Goal: Task Accomplishment & Management: Use online tool/utility

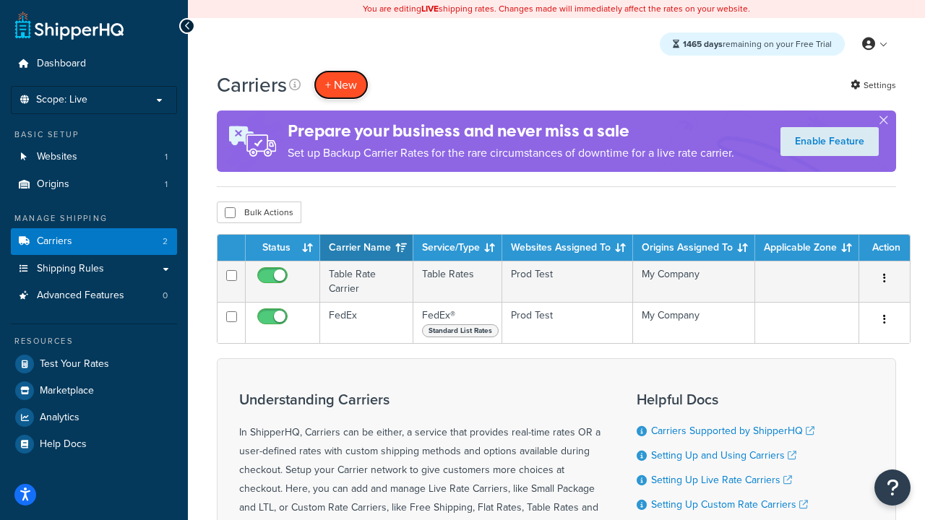
click at [341, 85] on button "+ New" at bounding box center [341, 85] width 55 height 30
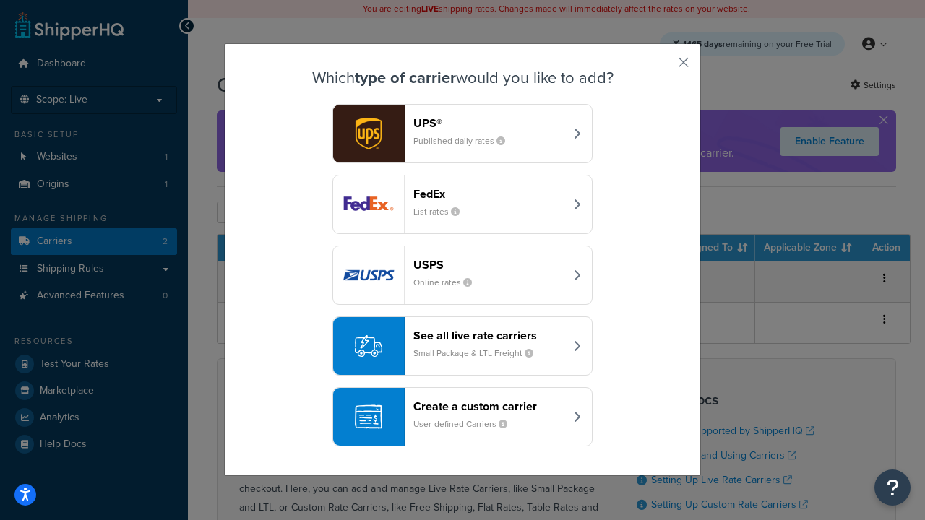
click at [463, 205] on div "FedEx List rates" at bounding box center [488, 204] width 151 height 35
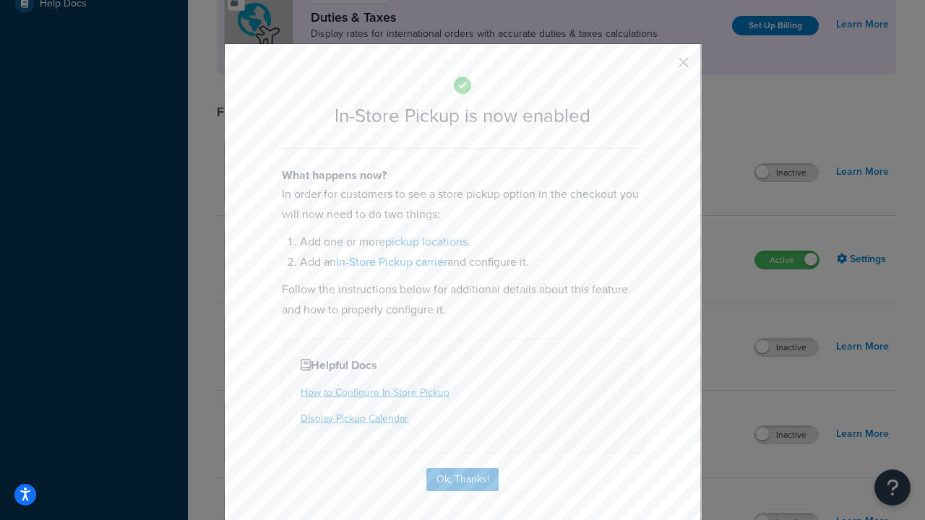
click at [662, 67] on button "button" at bounding box center [663, 68] width 4 height 4
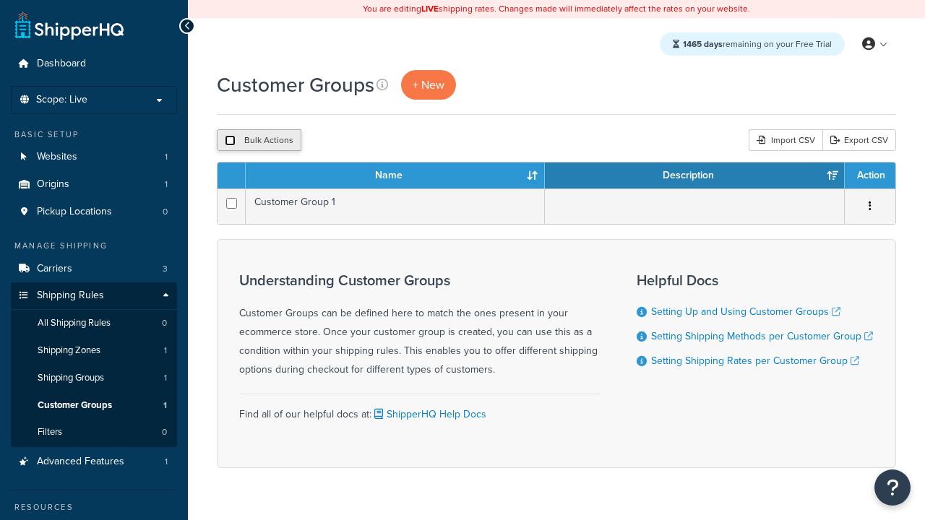
click at [230, 140] on input "checkbox" at bounding box center [230, 140] width 11 height 11
checkbox input "true"
click at [0, 0] on button "Delete" at bounding box center [0, 0] width 0 height 0
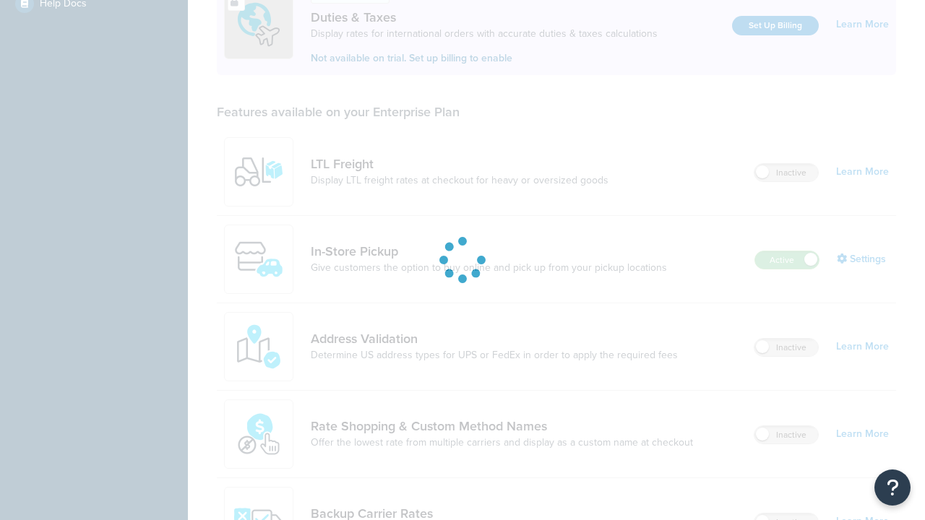
scroll to position [441, 0]
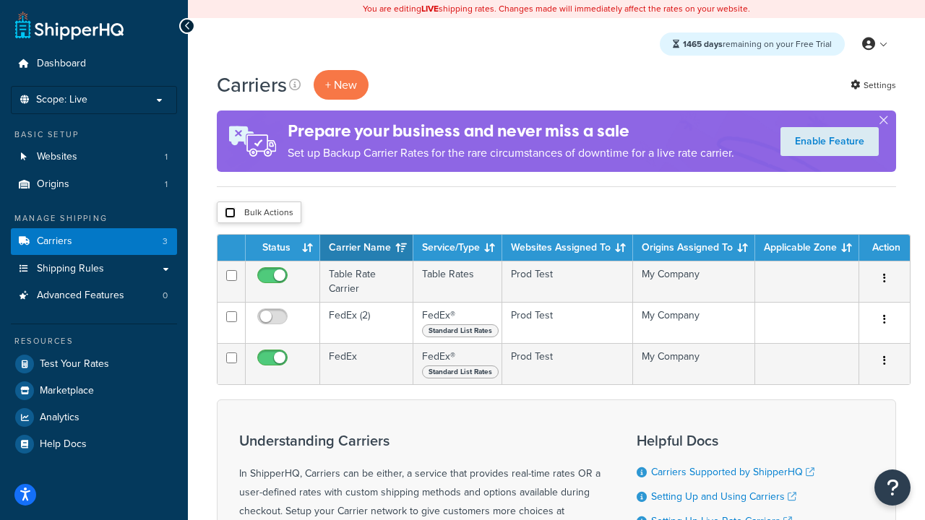
click at [230, 213] on input "checkbox" at bounding box center [230, 212] width 11 height 11
checkbox input "true"
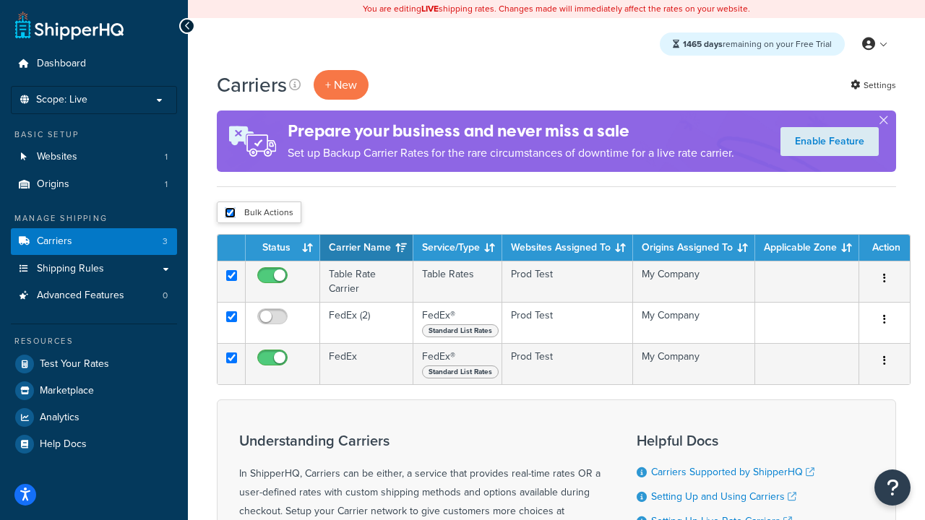
click at [0, 0] on button "Delete" at bounding box center [0, 0] width 0 height 0
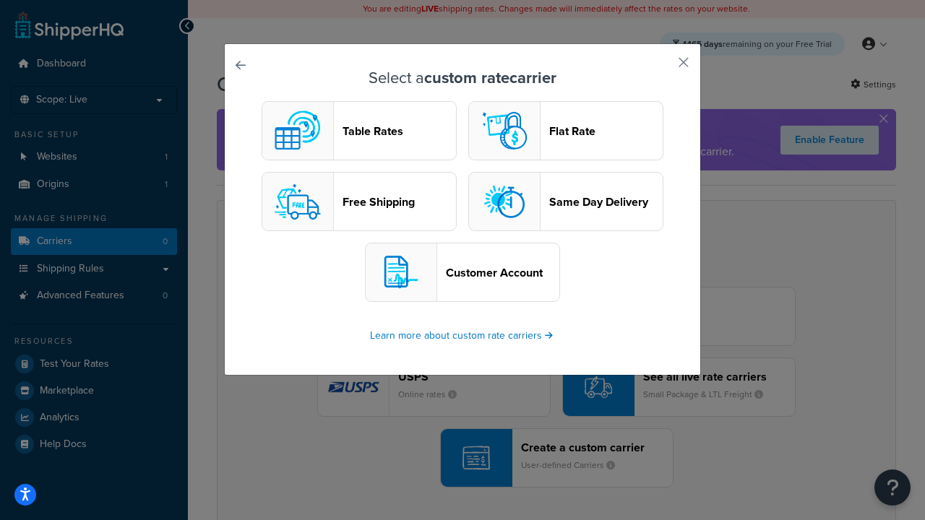
click at [359, 131] on header "Table Rates" at bounding box center [399, 131] width 113 height 14
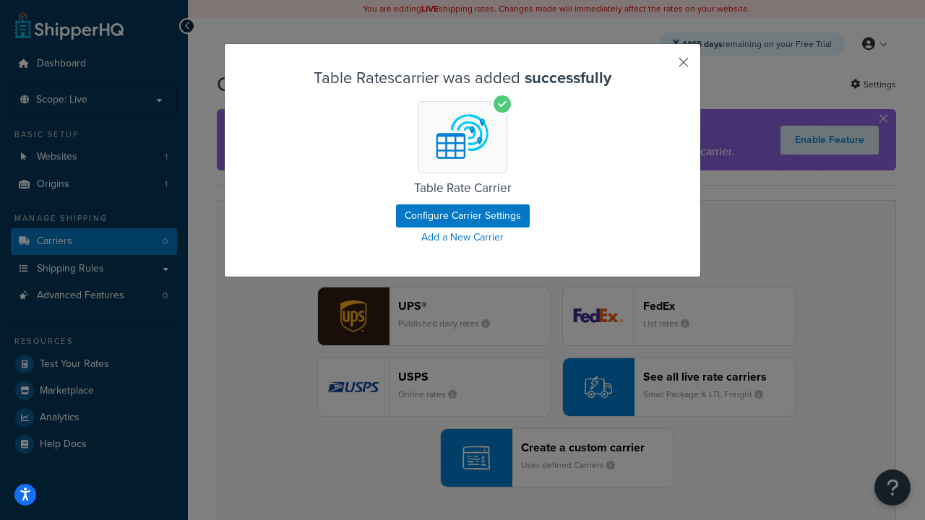
click at [662, 67] on button "button" at bounding box center [663, 68] width 4 height 4
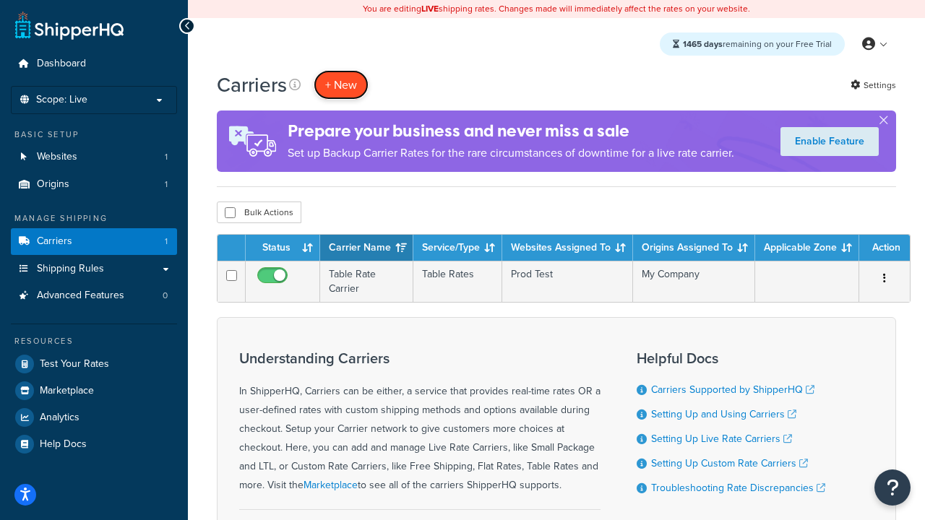
click at [341, 85] on button "+ New" at bounding box center [341, 85] width 55 height 30
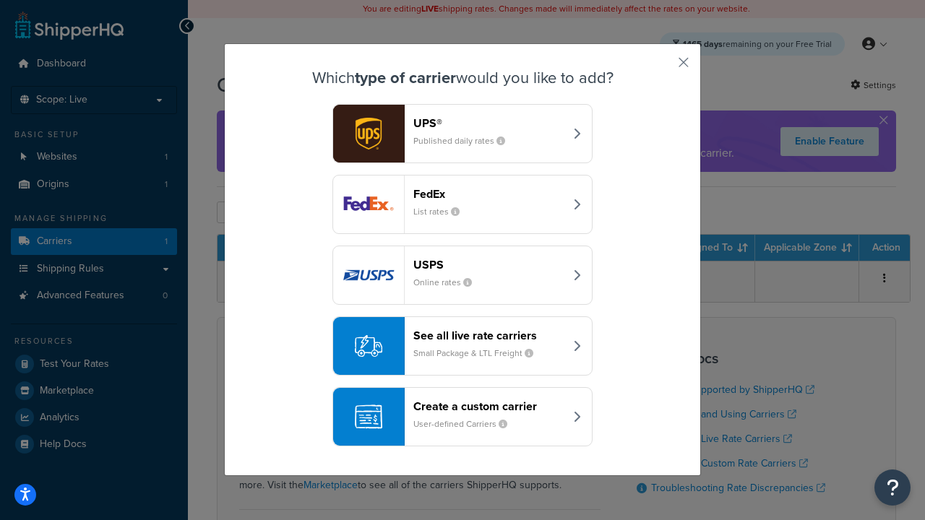
click at [489, 194] on header "FedEx" at bounding box center [488, 194] width 151 height 14
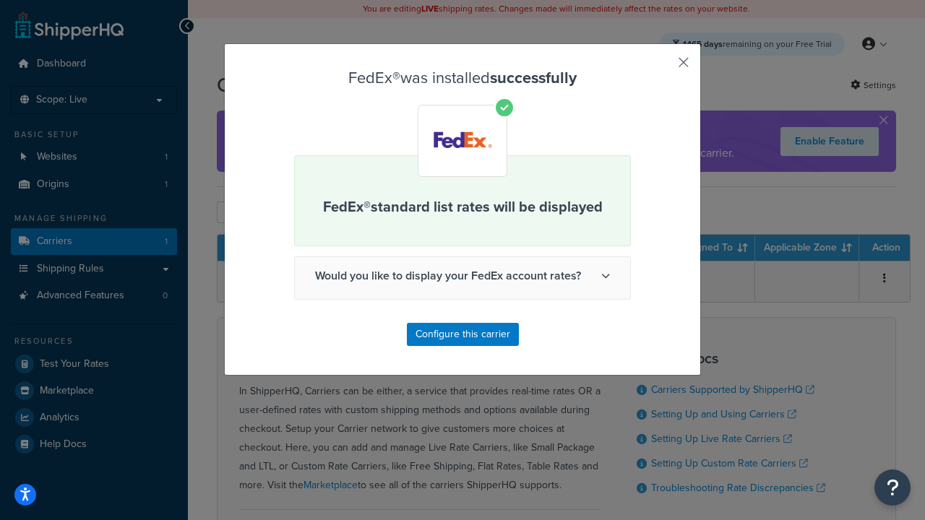
click at [662, 67] on button "button" at bounding box center [663, 68] width 4 height 4
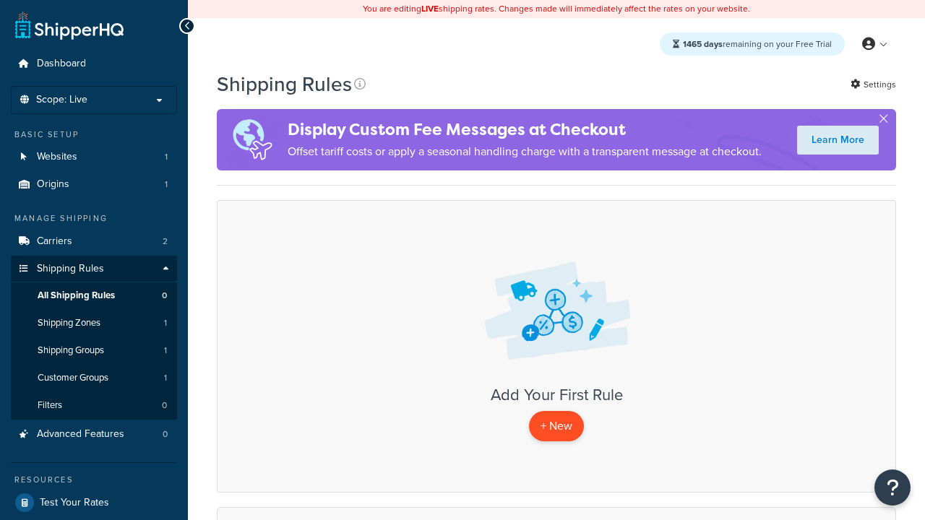
click at [556, 426] on p "+ New" at bounding box center [556, 426] width 55 height 30
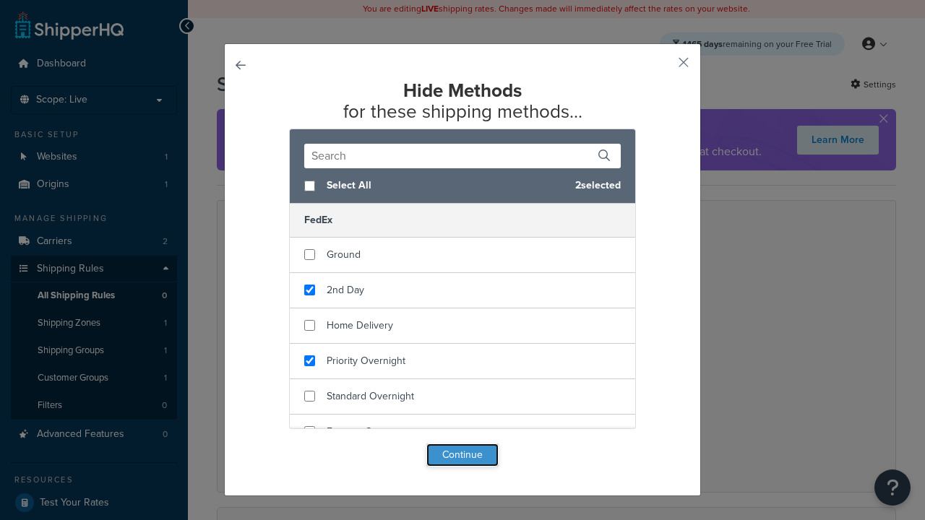
click at [463, 455] on button "Continue" at bounding box center [462, 455] width 72 height 23
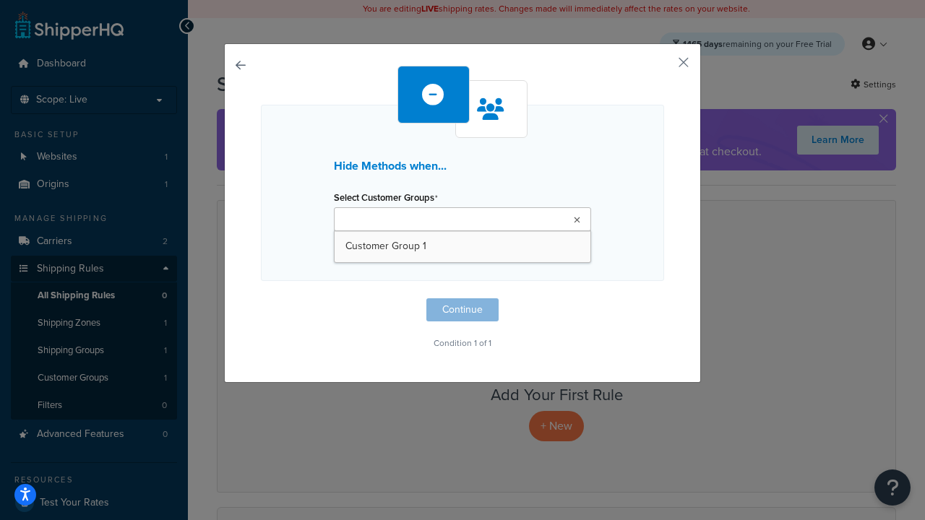
click at [530, 210] on ul at bounding box center [462, 219] width 257 height 24
click at [463, 260] on p "I want to create a new Customer Group" at bounding box center [462, 252] width 257 height 20
